Goal: Information Seeking & Learning: Learn about a topic

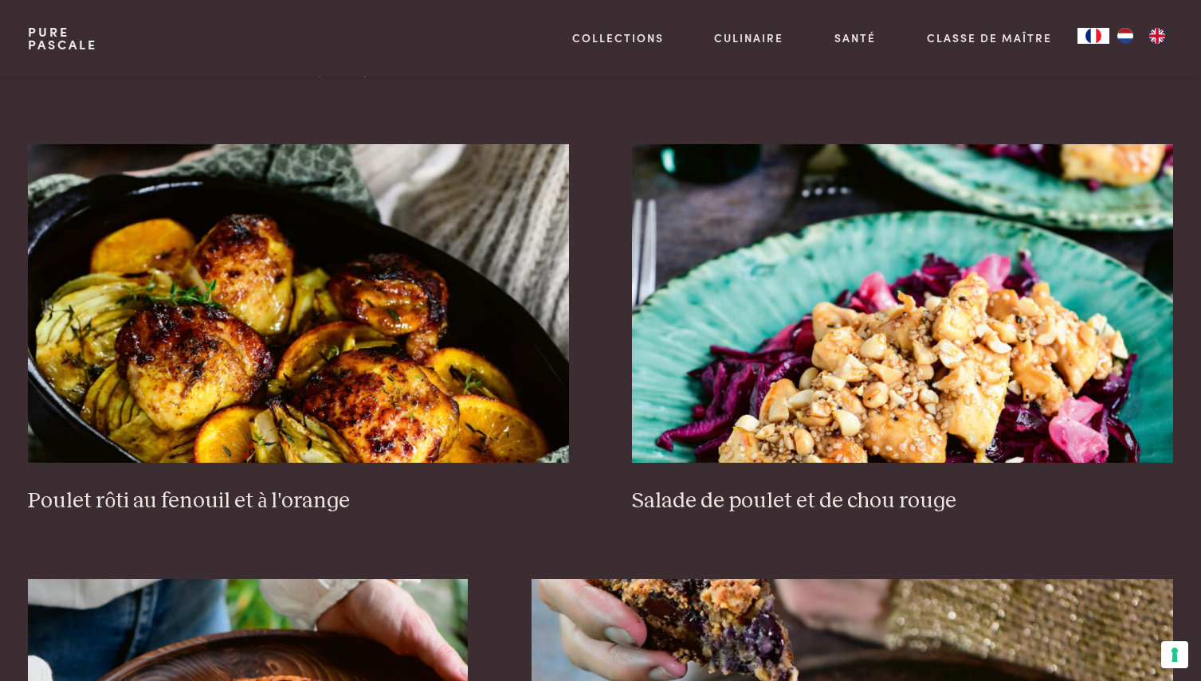
scroll to position [2047, 0]
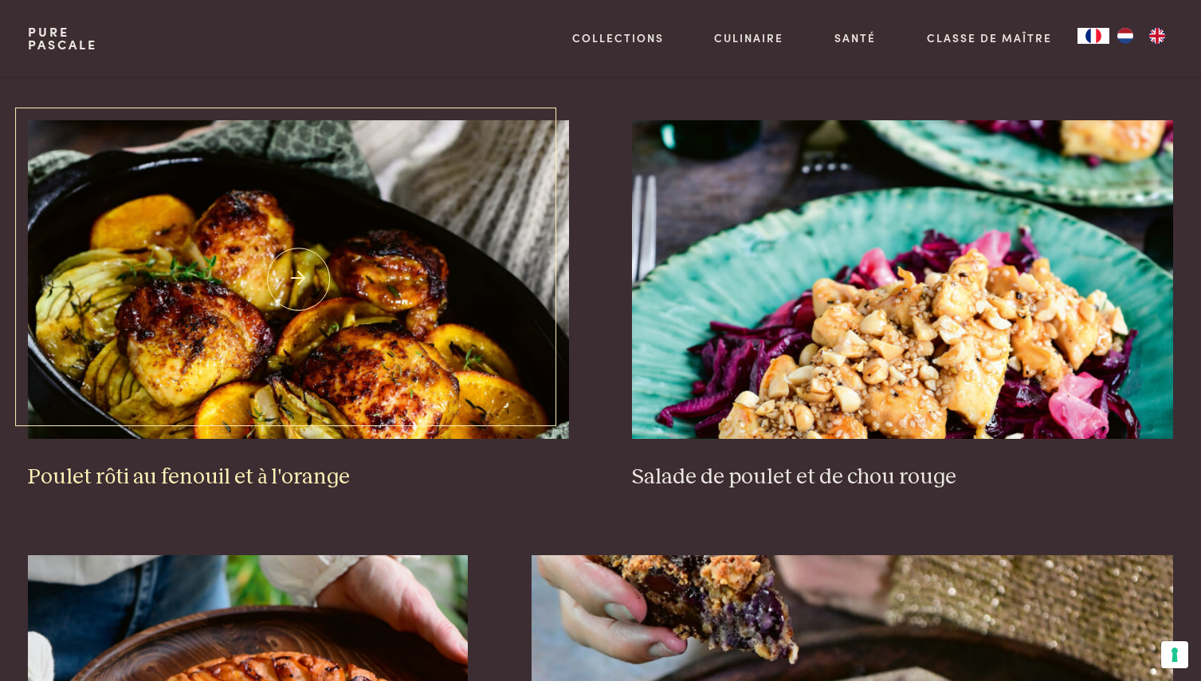
click at [356, 292] on img at bounding box center [298, 279] width 540 height 319
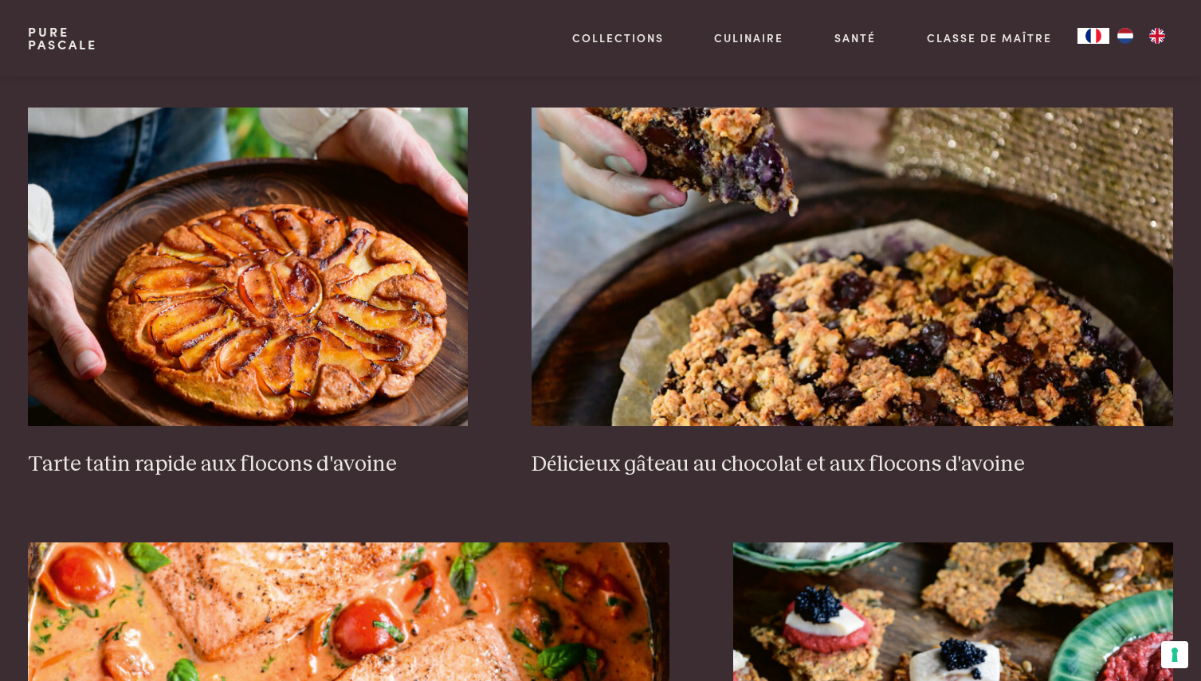
scroll to position [2487, 0]
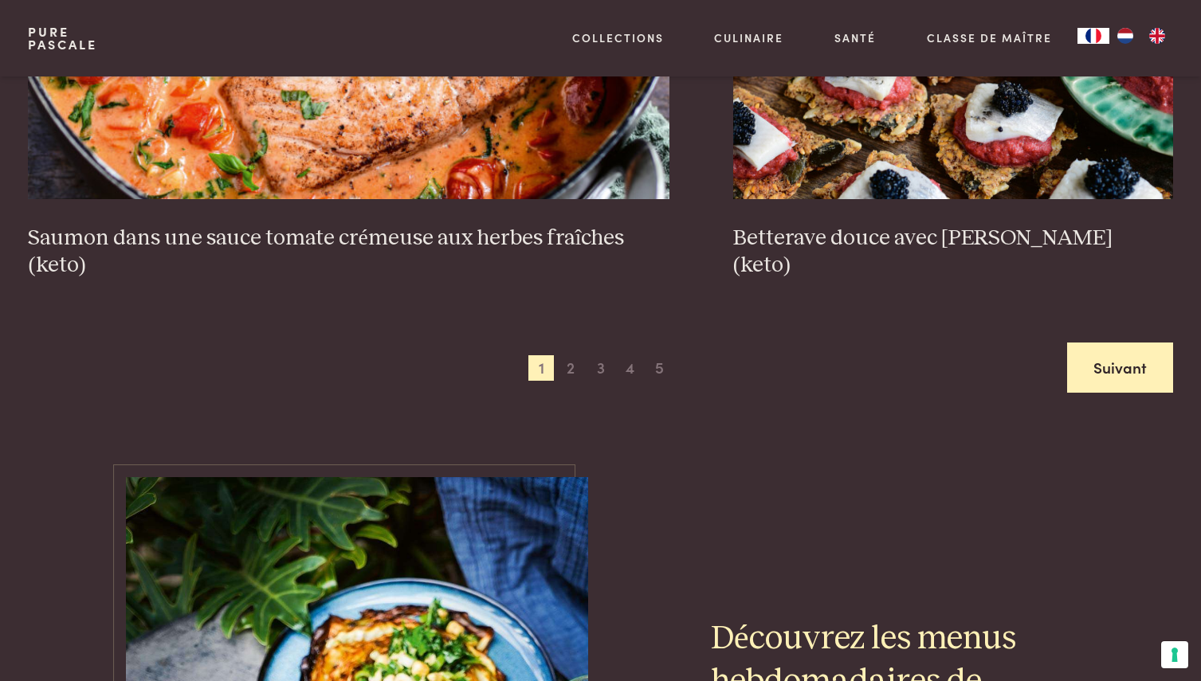
click at [1111, 372] on link "Suivant" at bounding box center [1120, 368] width 106 height 50
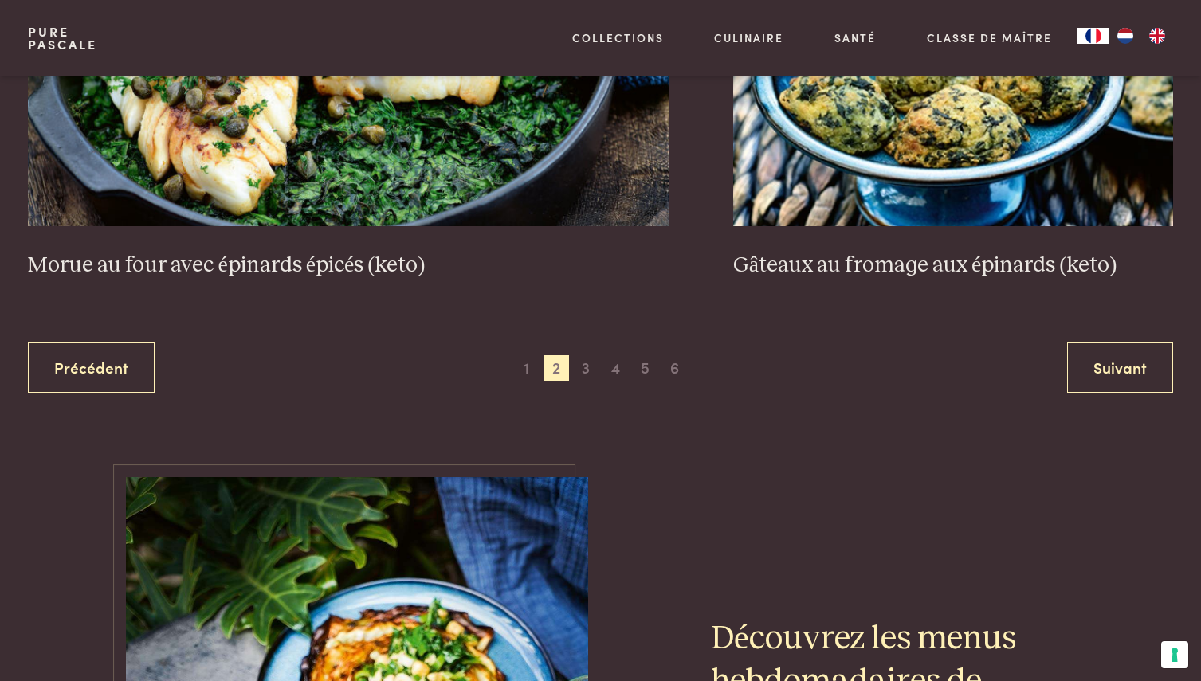
scroll to position [3124, 0]
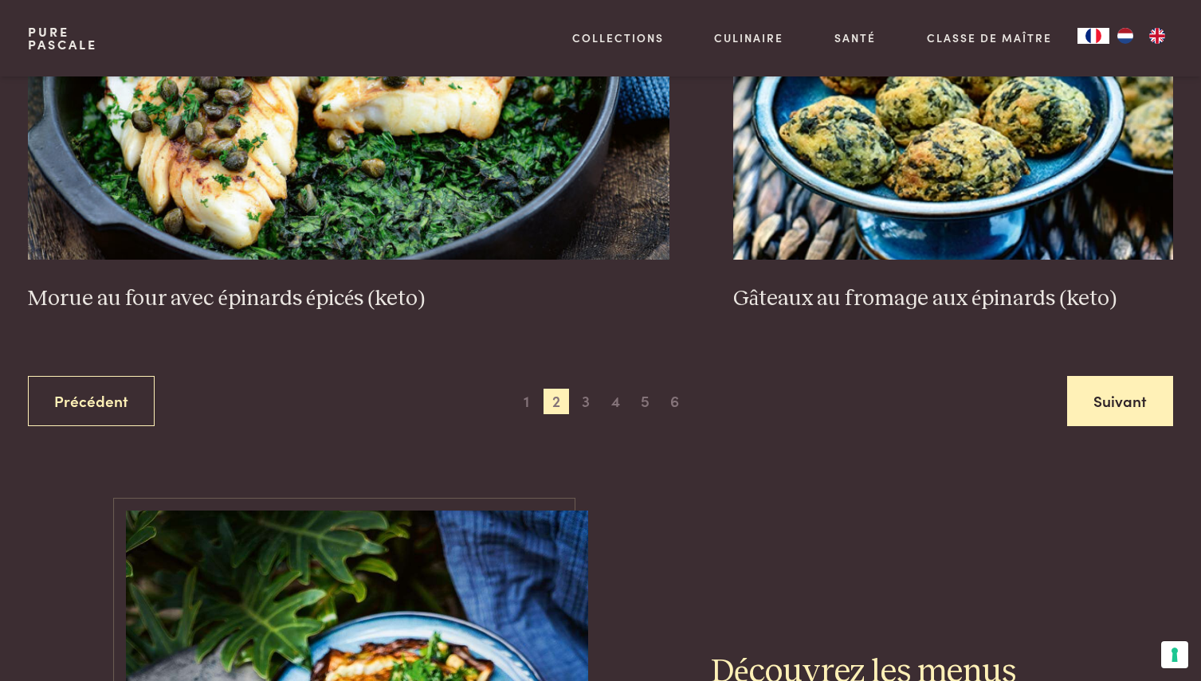
click at [1109, 401] on link "Suivant" at bounding box center [1120, 401] width 106 height 50
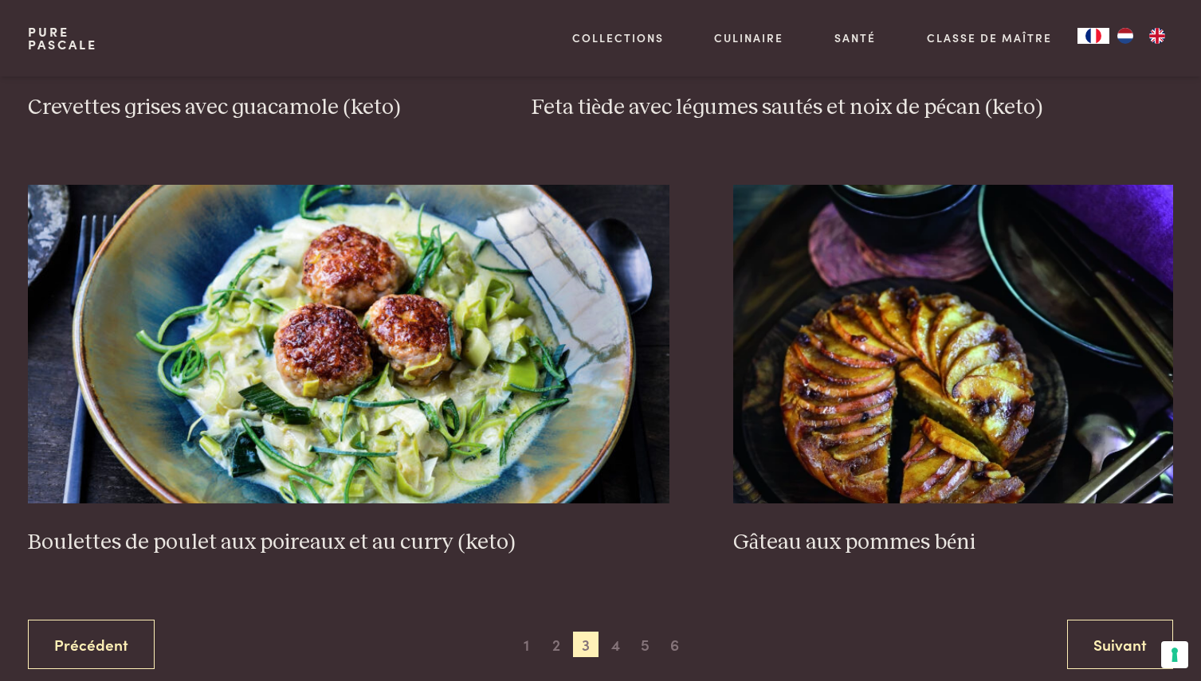
scroll to position [2899, 0]
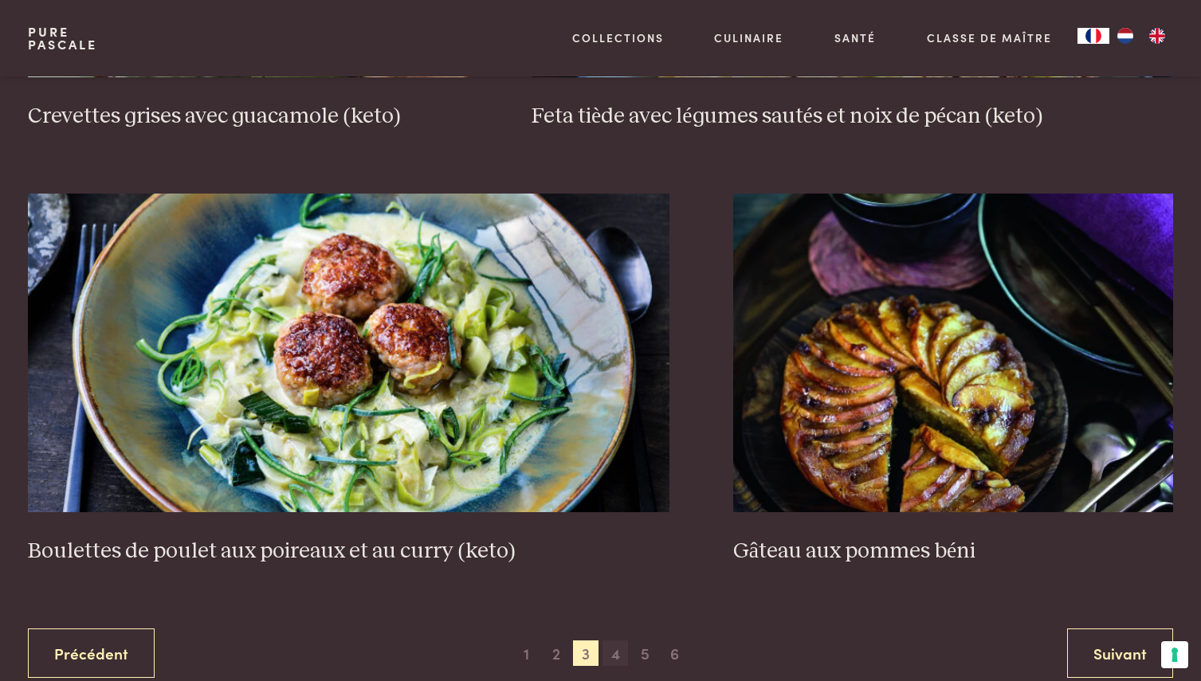
click at [612, 655] on span "4" at bounding box center [614, 653] width 25 height 25
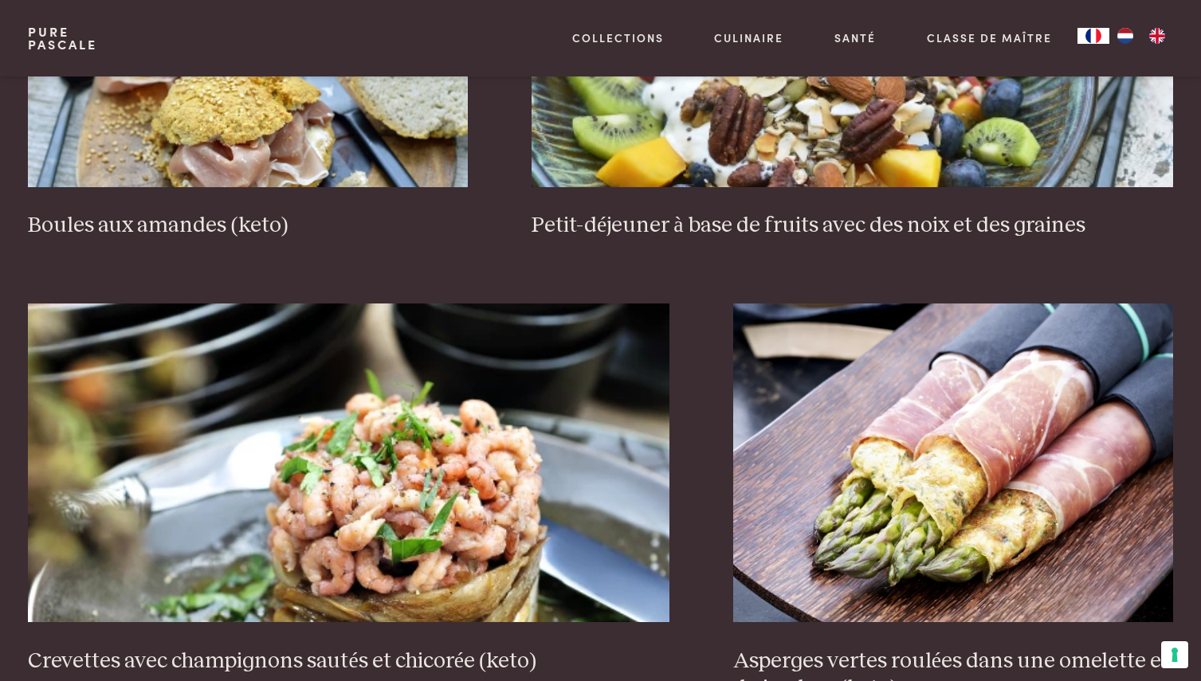
scroll to position [2742, 0]
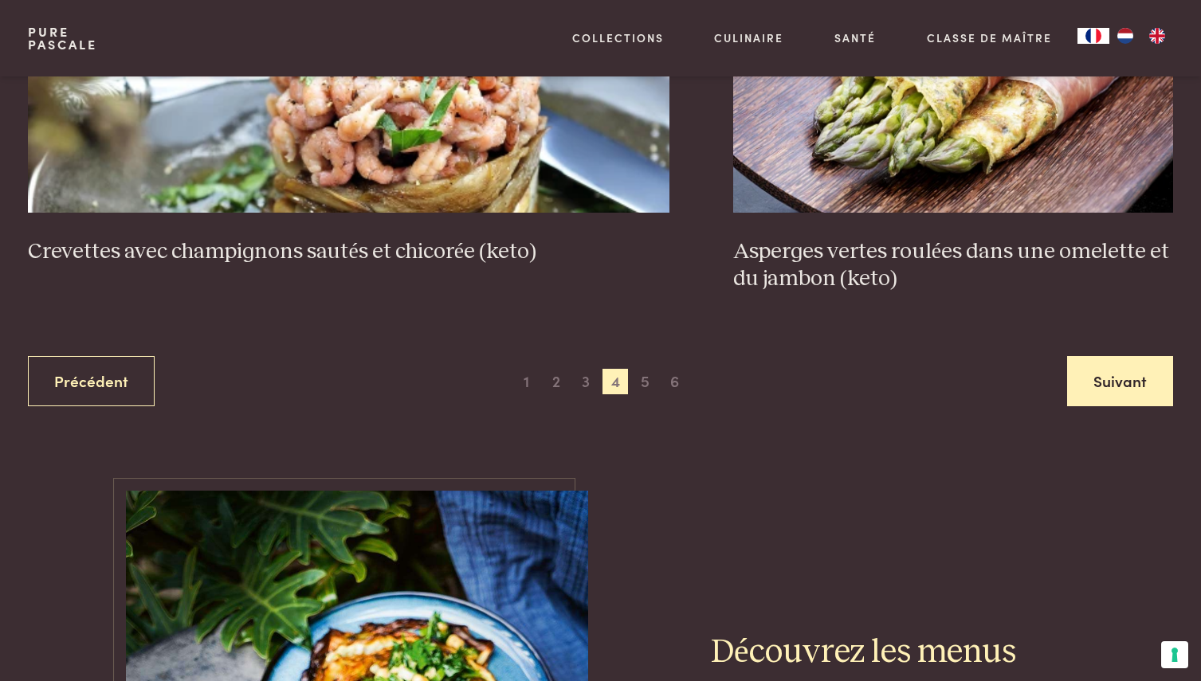
click at [1116, 378] on link "Suivant" at bounding box center [1120, 381] width 106 height 50
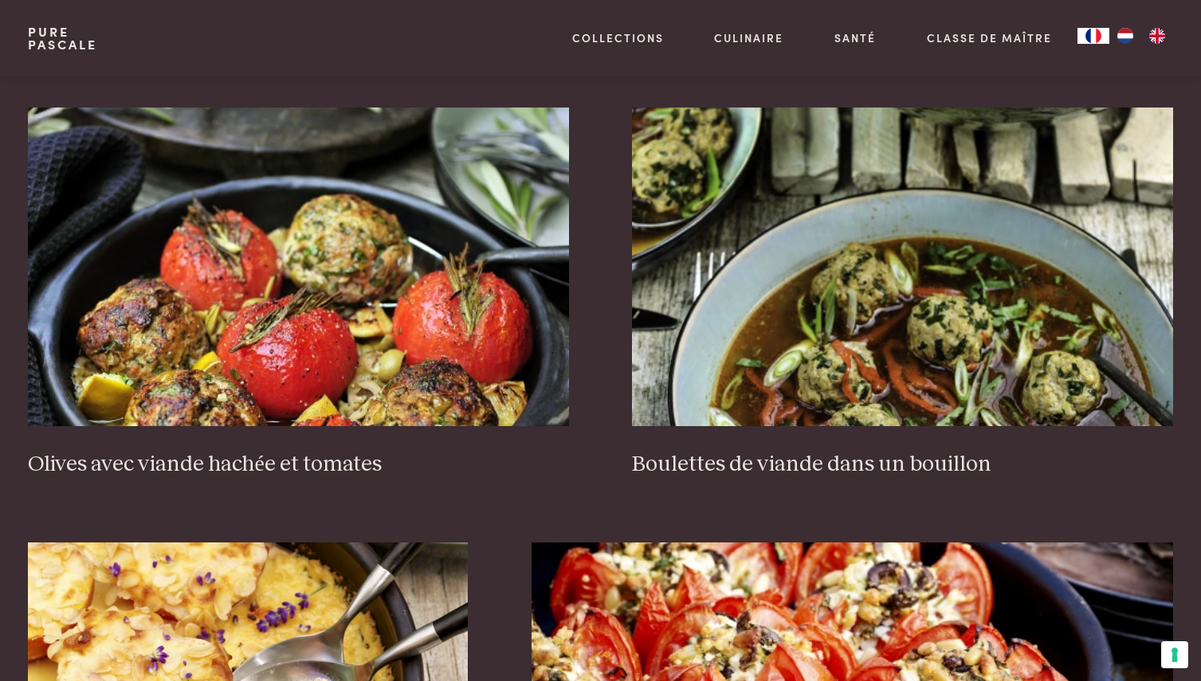
scroll to position [2137, 0]
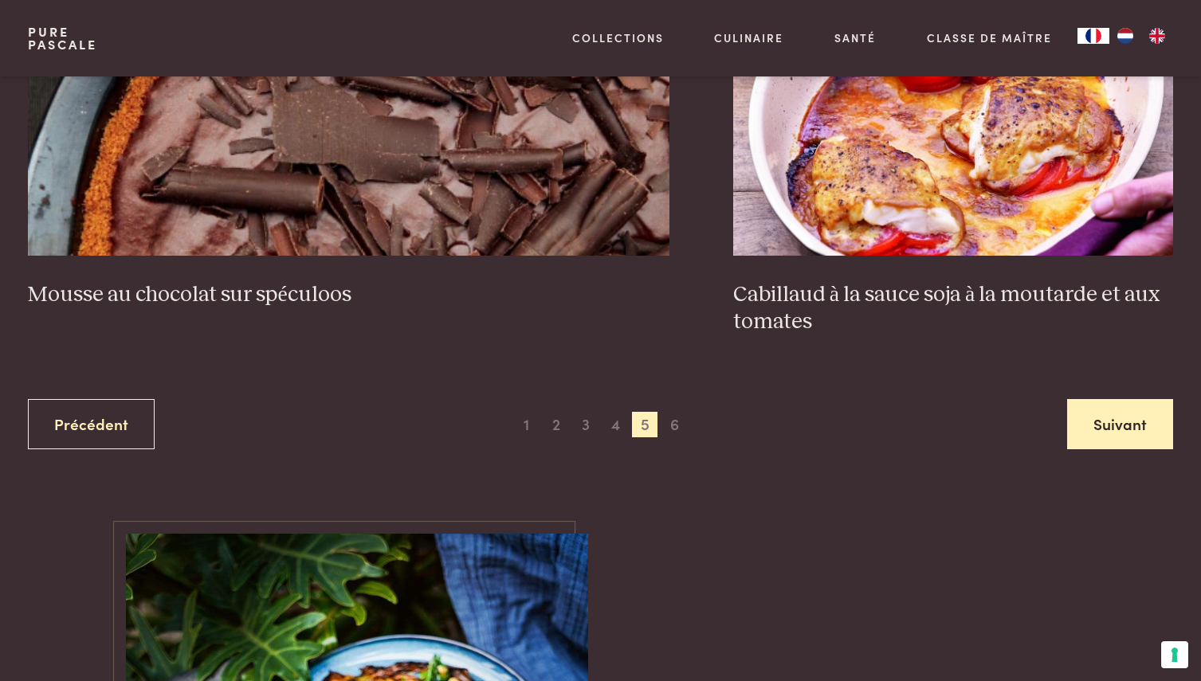
click at [1115, 431] on link "Suivant" at bounding box center [1120, 424] width 106 height 50
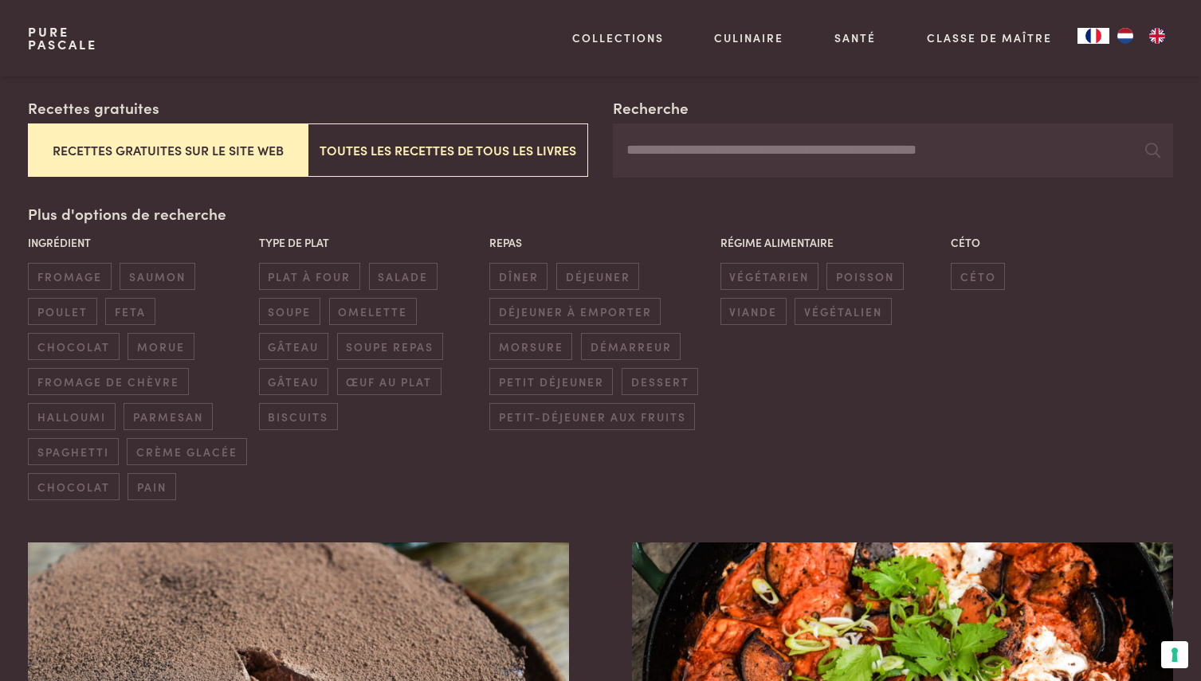
scroll to position [204, 0]
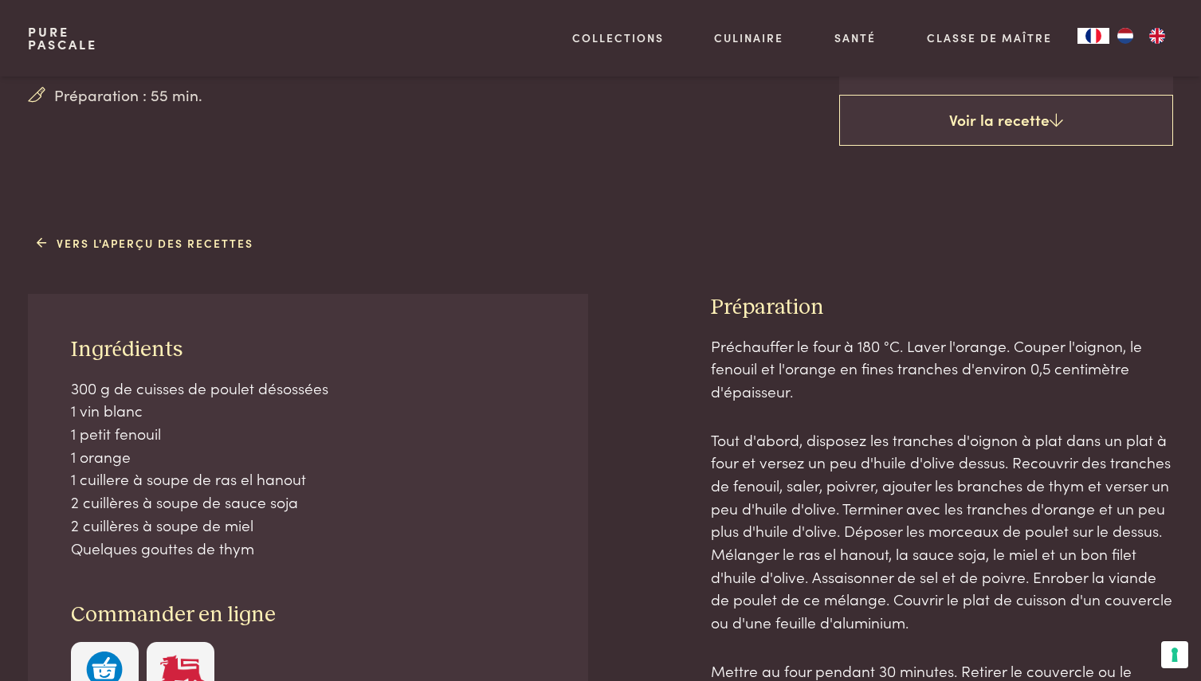
scroll to position [646, 0]
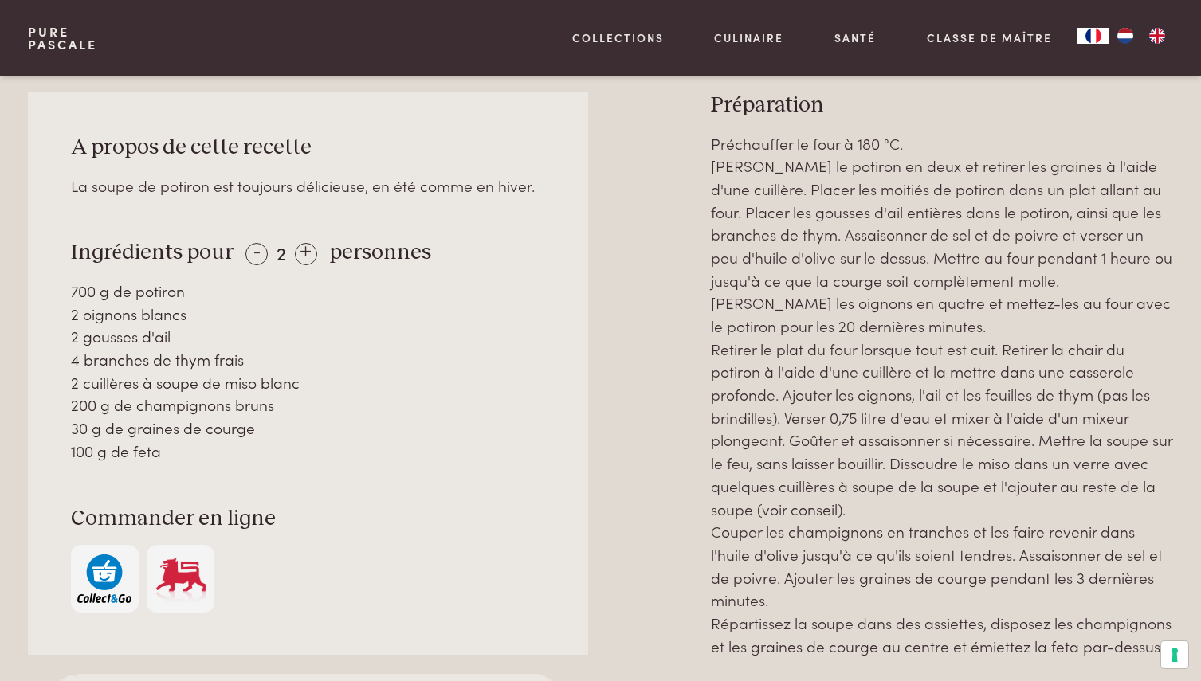
scroll to position [802, 0]
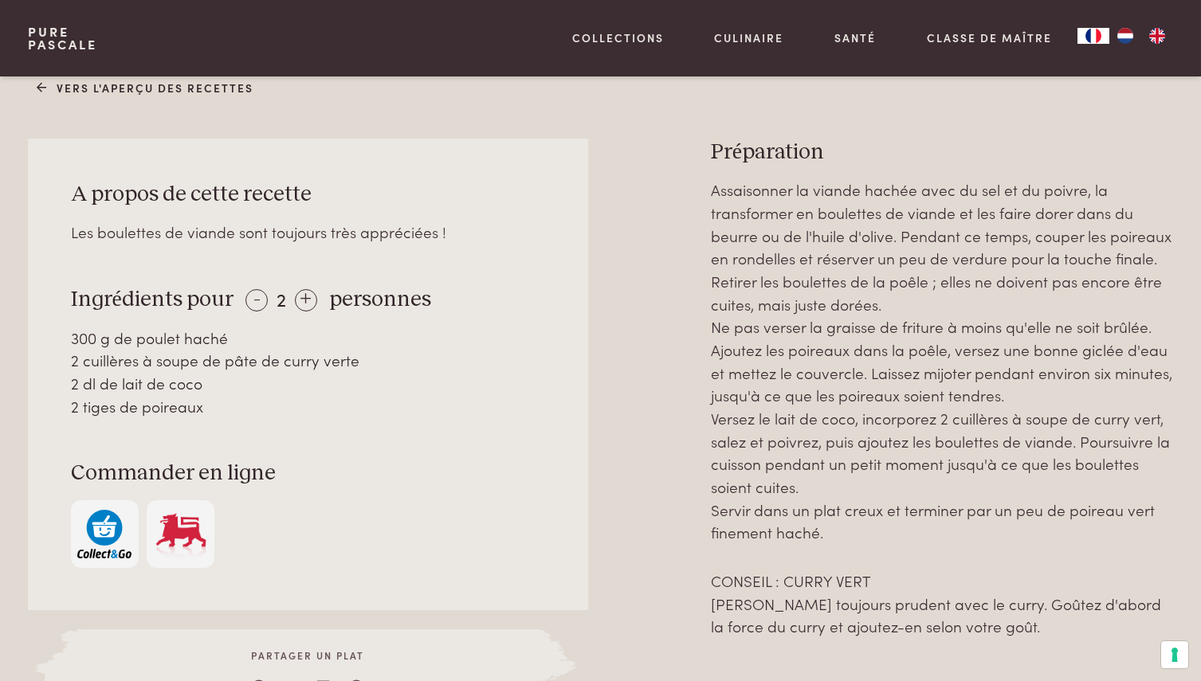
scroll to position [695, 0]
